Goal: Find specific page/section: Find specific page/section

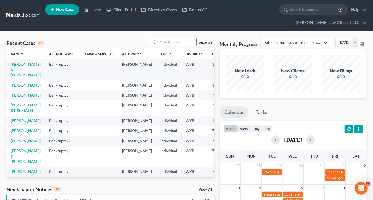
click at [170, 38] on input "search" at bounding box center [178, 42] width 38 height 8
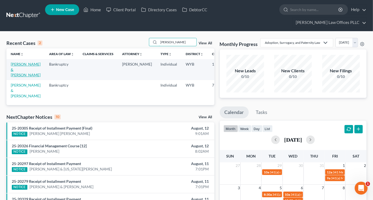
type input "[PERSON_NAME]"
click at [19, 62] on link "[PERSON_NAME] & [PERSON_NAME]" at bounding box center [26, 69] width 30 height 15
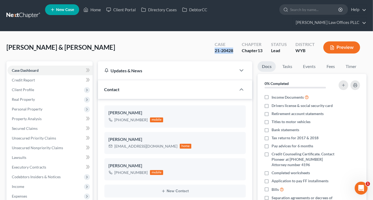
drag, startPoint x: 215, startPoint y: 41, endPoint x: 232, endPoint y: 42, distance: 17.2
click at [232, 48] on div "21-20428" at bounding box center [224, 51] width 19 height 6
copy div "21-20428"
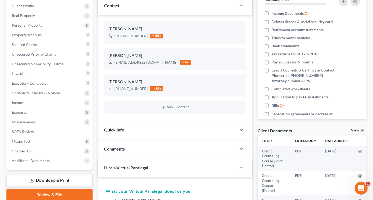
scroll to position [78, 0]
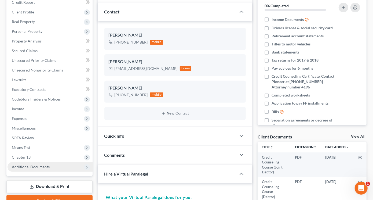
click at [38, 164] on span "Additional Documents" at bounding box center [31, 166] width 38 height 5
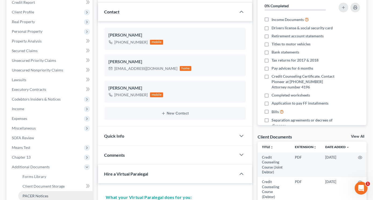
click at [36, 193] on span "PACER Notices" at bounding box center [36, 195] width 26 height 5
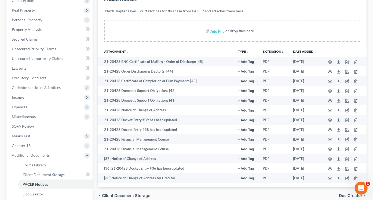
scroll to position [90, 0]
click at [129, 193] on span "Client Document Storage" at bounding box center [126, 195] width 48 height 4
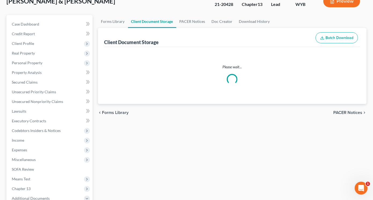
scroll to position [13, 0]
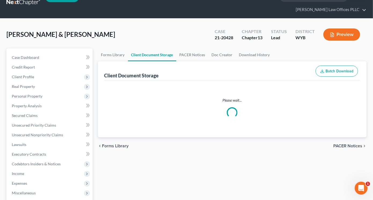
select select "0"
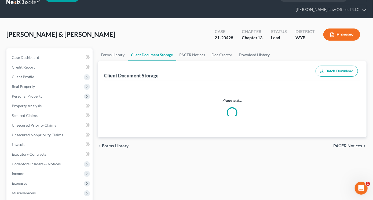
select select "0"
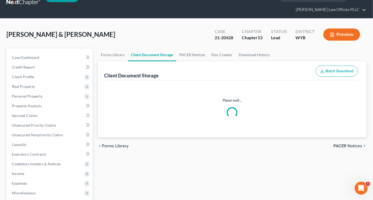
select select "0"
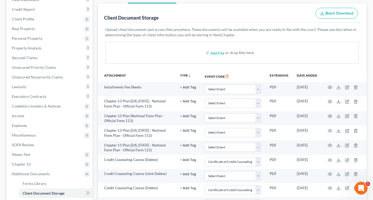
scroll to position [66, 0]
